Goal: Share content: Share content

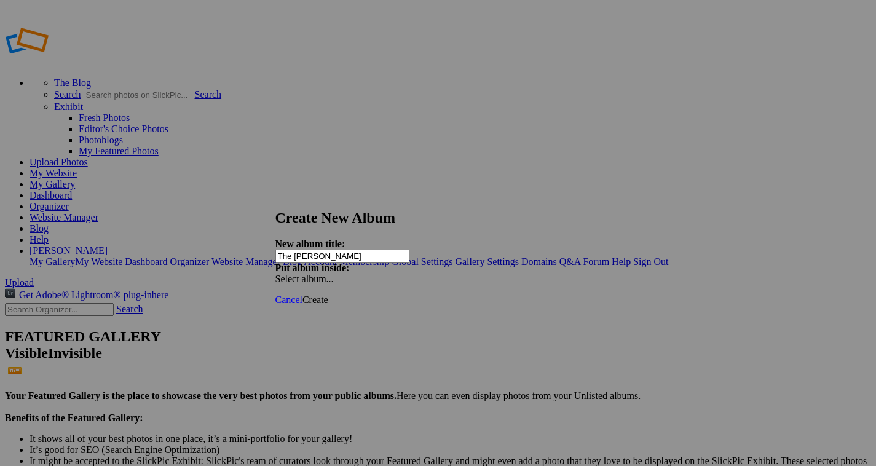
type input "The [PERSON_NAME]"
click at [328, 294] on span "Create" at bounding box center [315, 299] width 26 height 10
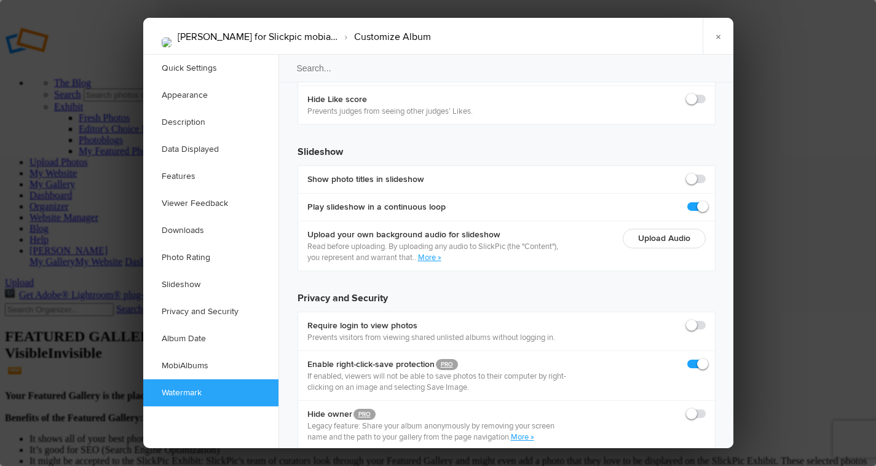
scroll to position [2756, 0]
checkbox input "true"
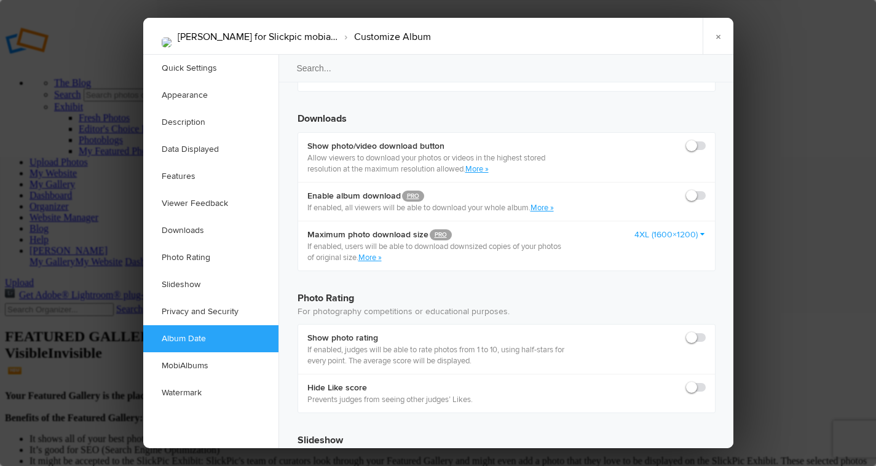
scroll to position [2507, 0]
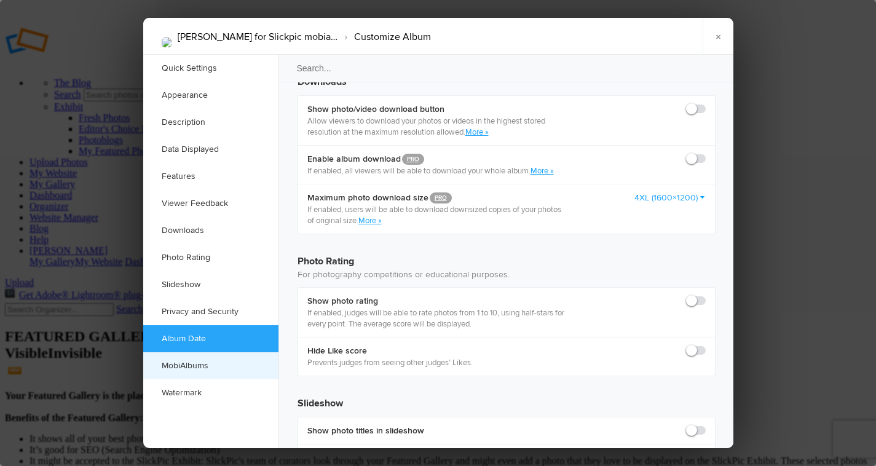
click at [195, 361] on link "MobiAlbums" at bounding box center [210, 365] width 135 height 27
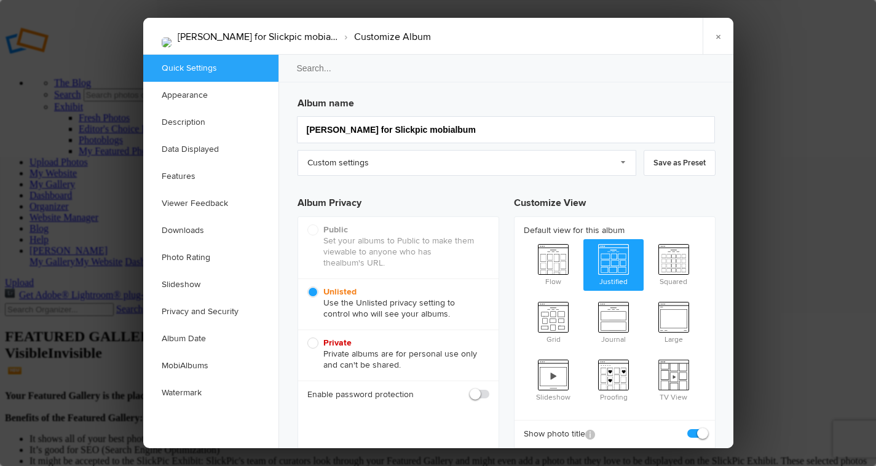
scroll to position [0, 0]
click at [118, 66] on div at bounding box center [438, 233] width 876 height 466
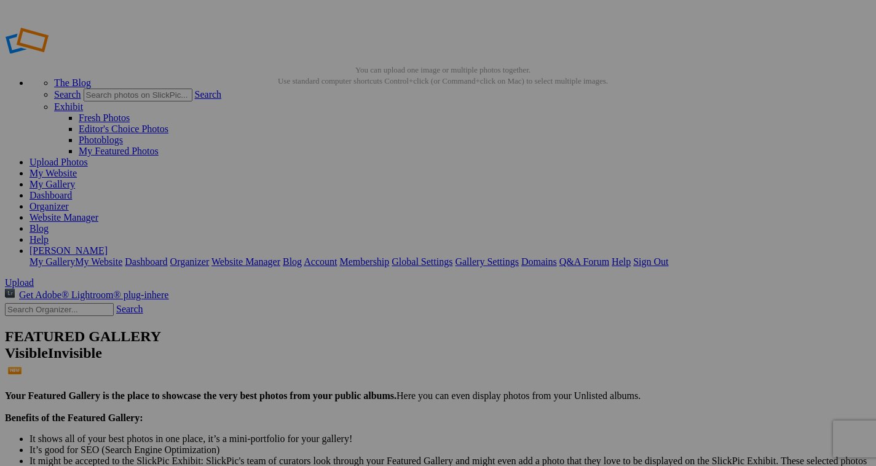
drag, startPoint x: 403, startPoint y: 66, endPoint x: 315, endPoint y: 69, distance: 88.0
type input "[PERSON_NAME] for Slickpic"
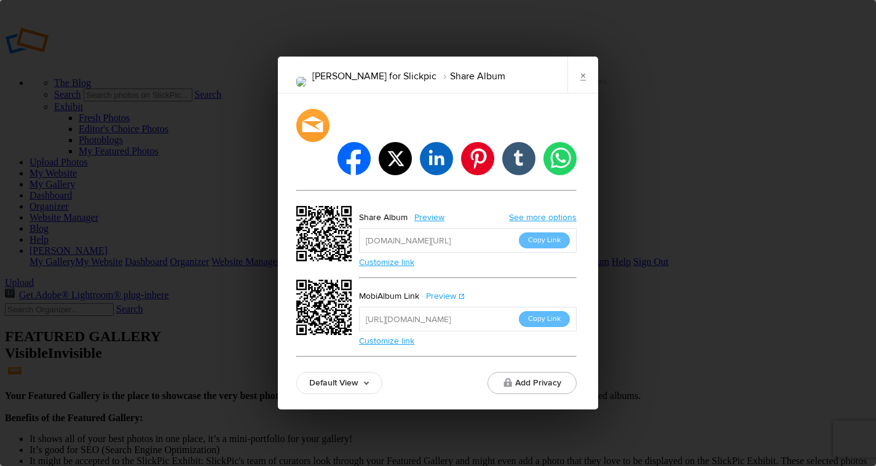
click at [443, 288] on link "Preview" at bounding box center [442, 296] width 46 height 16
click at [545, 311] on button "Copy Link" at bounding box center [544, 319] width 51 height 16
click at [598, 44] on div "[PERSON_NAME] for Slickpic Share Album × facebook twitter linkedin pinterest tu…" at bounding box center [438, 233] width 876 height 466
click at [583, 93] on link "×" at bounding box center [582, 75] width 31 height 37
